Goal: Information Seeking & Learning: Learn about a topic

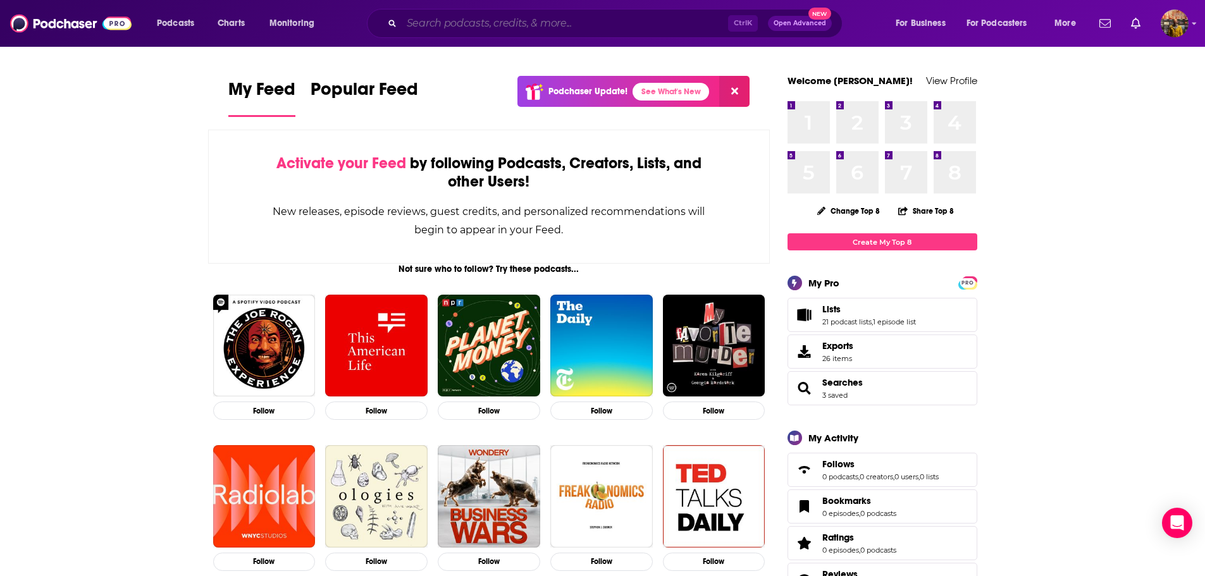
click at [446, 23] on input "Search podcasts, credits, & more..." at bounding box center [565, 23] width 326 height 20
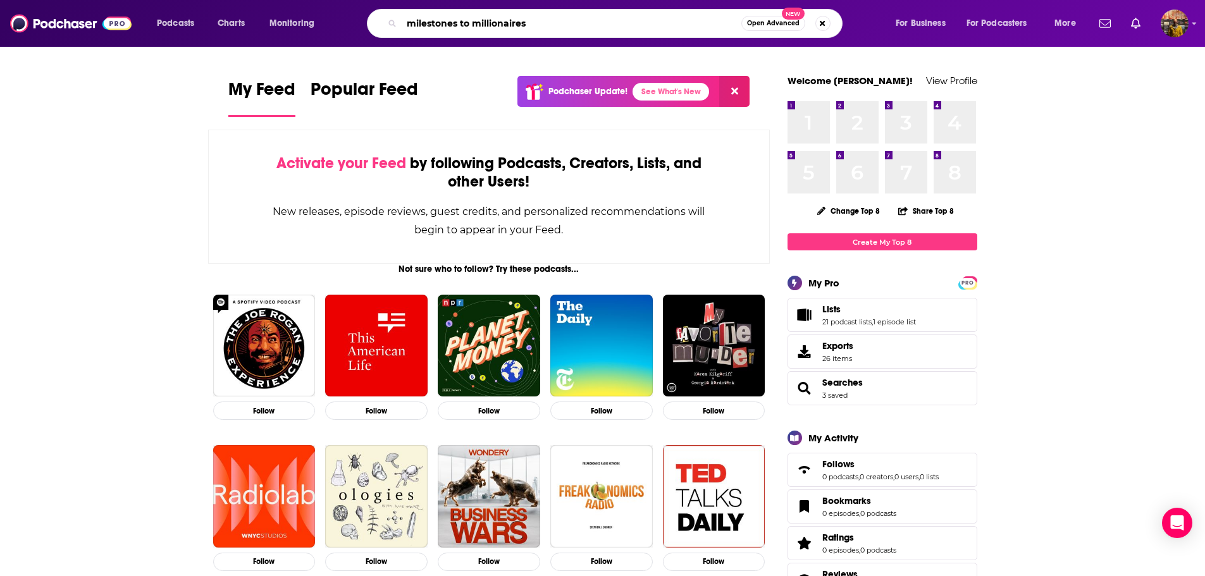
type input "milestones to millionaires"
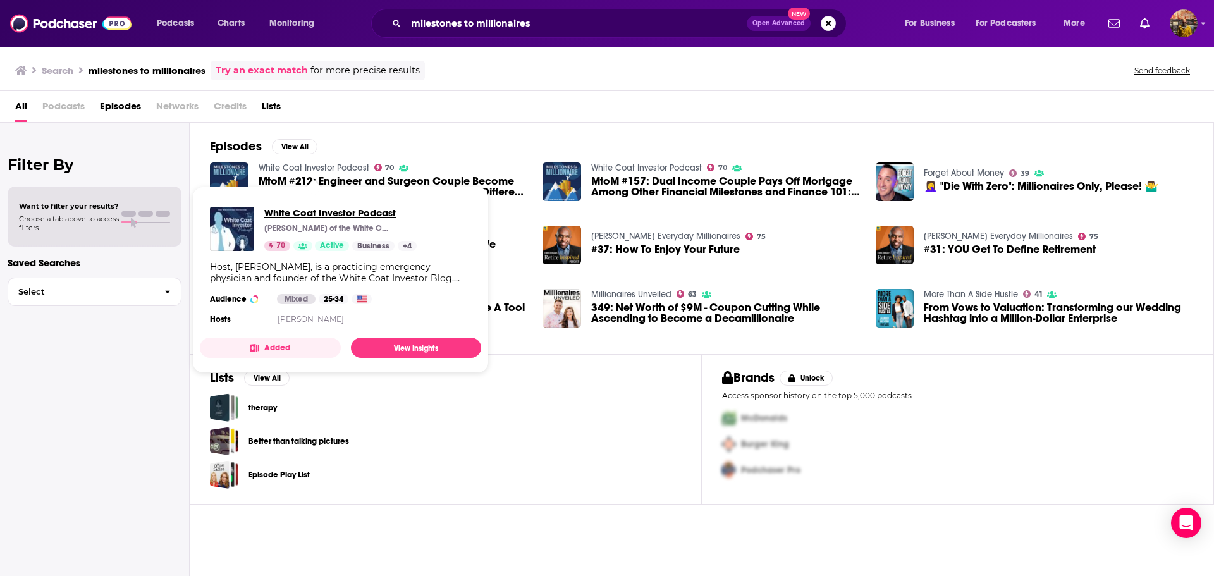
click at [305, 211] on span "White Coat Investor Podcast" at bounding box center [340, 213] width 152 height 12
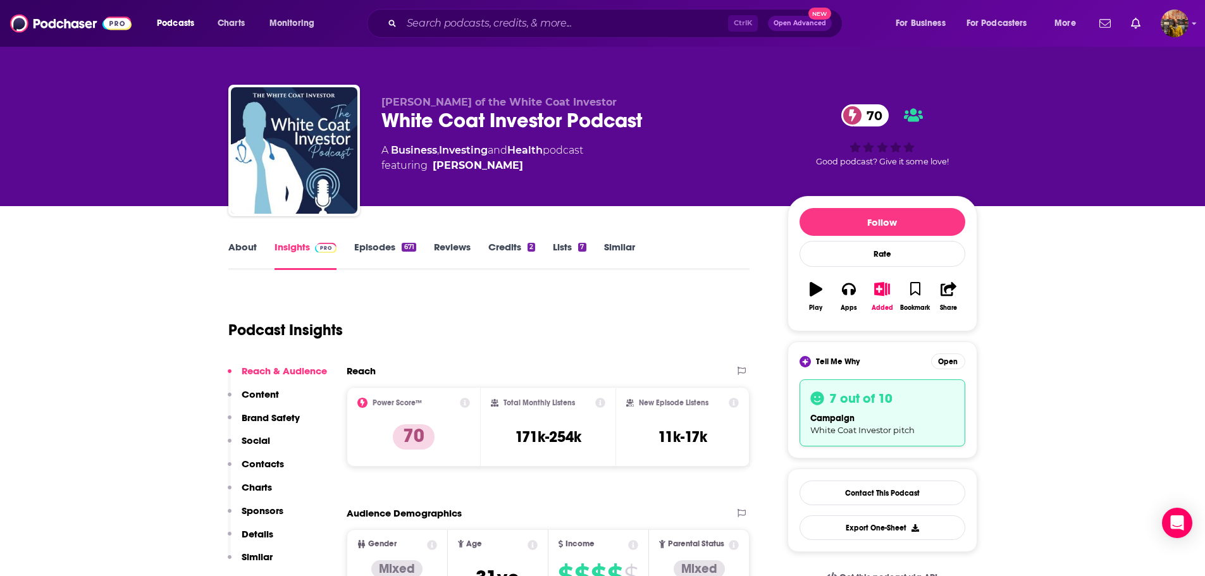
click at [367, 249] on link "Episodes 671" at bounding box center [384, 255] width 61 height 29
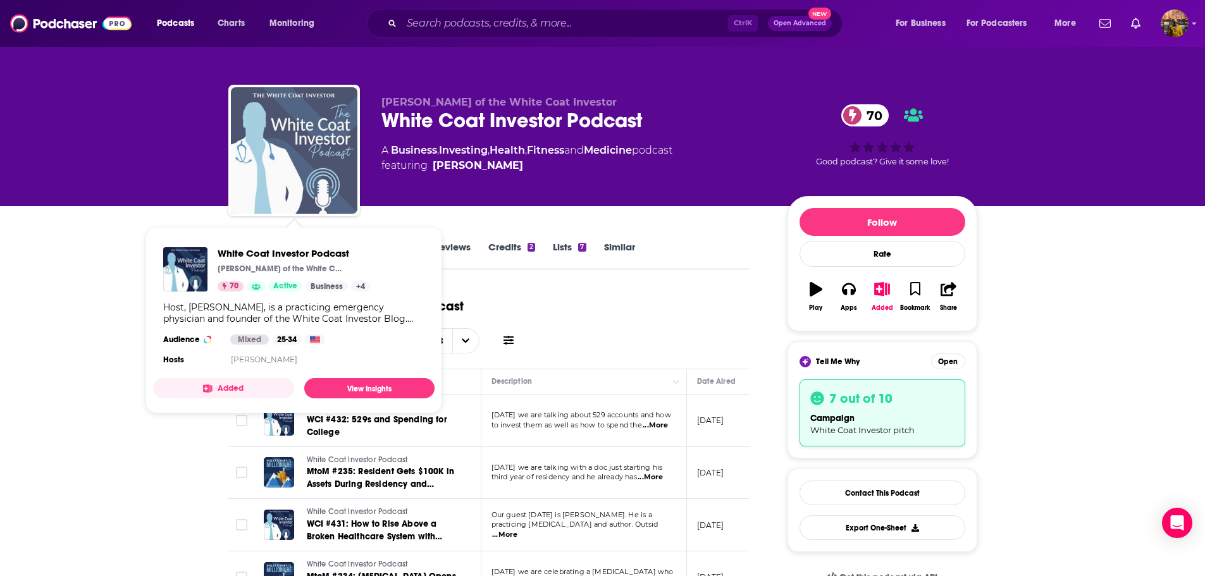
click at [317, 150] on img "White Coat Investor Podcast" at bounding box center [294, 150] width 126 height 126
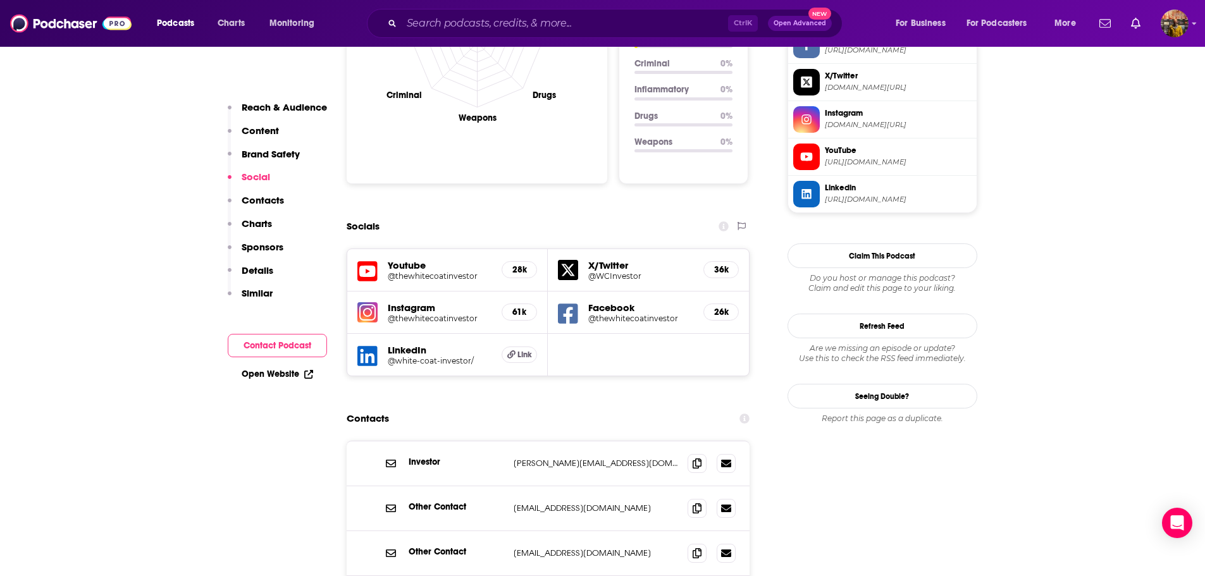
scroll to position [1391, 0]
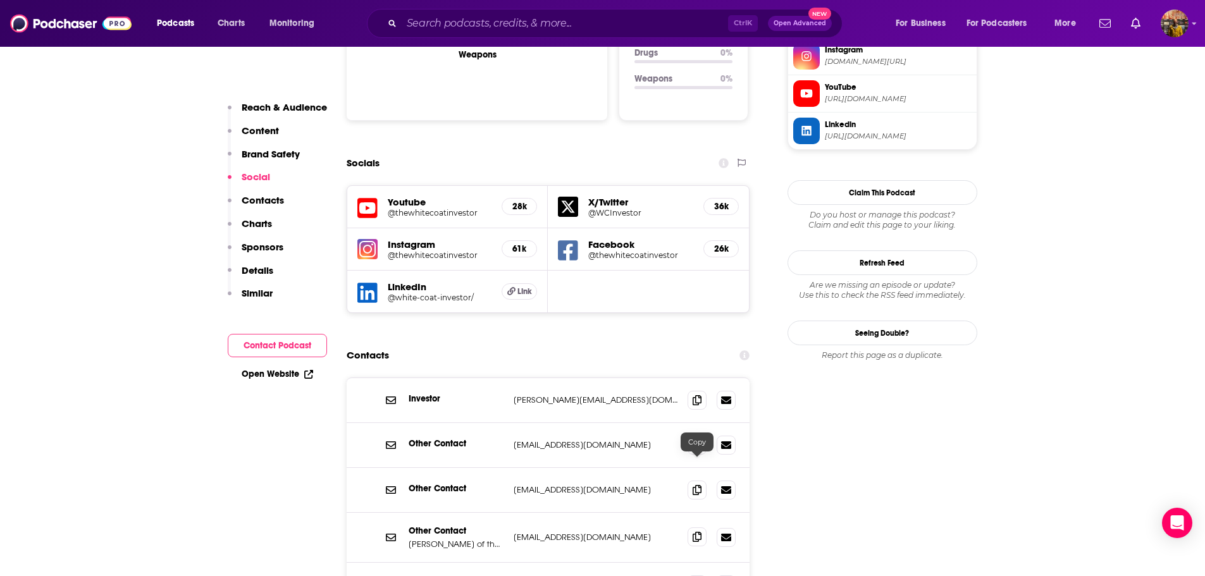
click at [694, 532] on icon at bounding box center [697, 537] width 9 height 10
click at [694, 395] on icon at bounding box center [697, 400] width 9 height 10
